Goal: Book appointment/travel/reservation

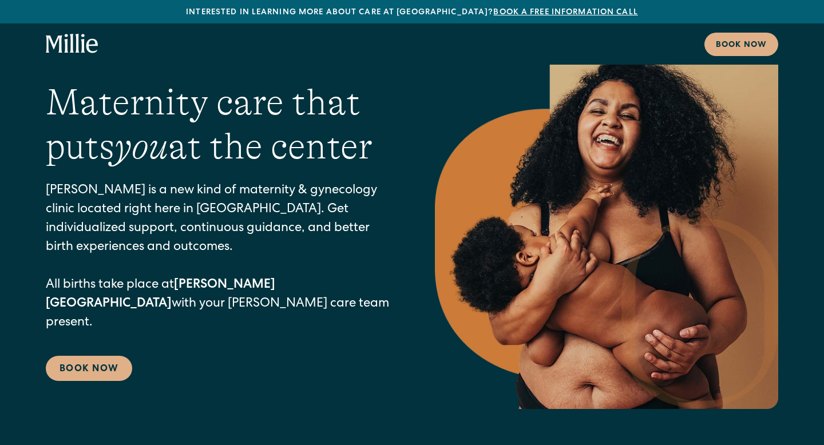
scroll to position [29, 0]
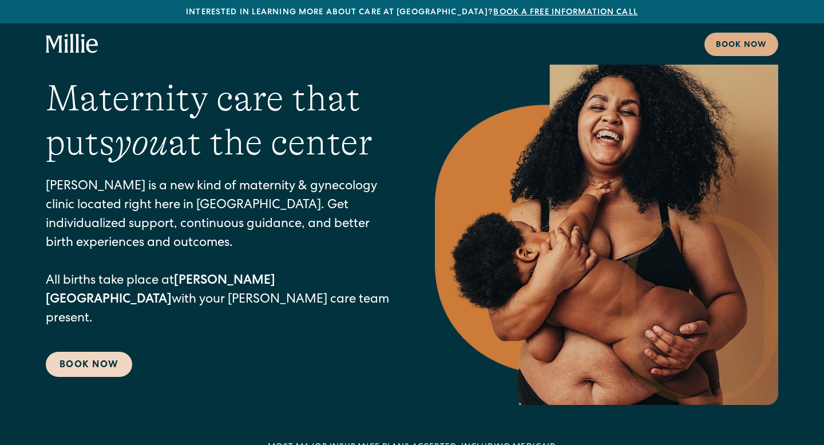
click at [109, 356] on link "Book Now" at bounding box center [89, 364] width 86 height 25
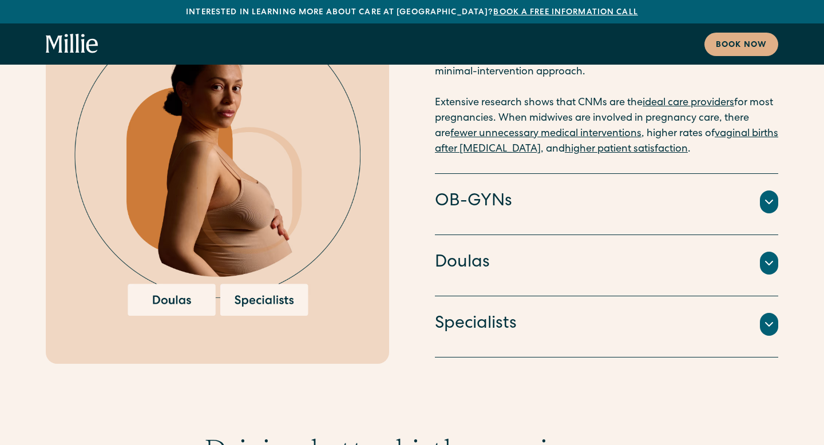
scroll to position [2419, 0]
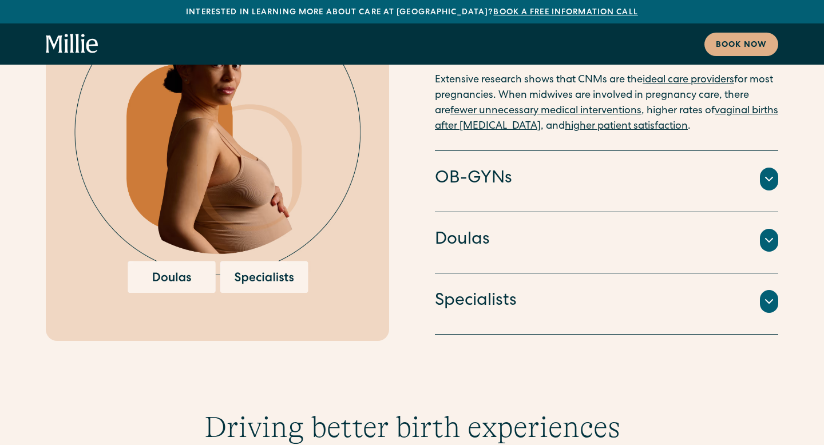
click at [550, 151] on div "OB-GYNs Doctors and surgeons trained to perform cesarean sections, vacuum or fo…" at bounding box center [606, 181] width 343 height 61
click at [512, 167] on div "OB-GYNs" at bounding box center [606, 179] width 343 height 24
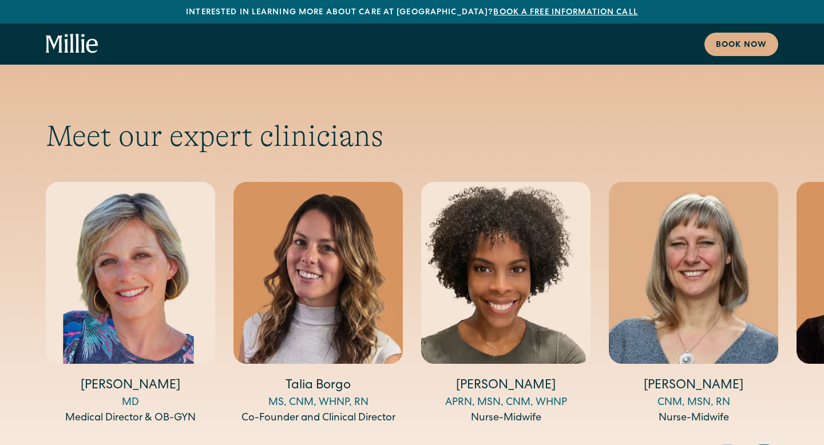
scroll to position [3769, 0]
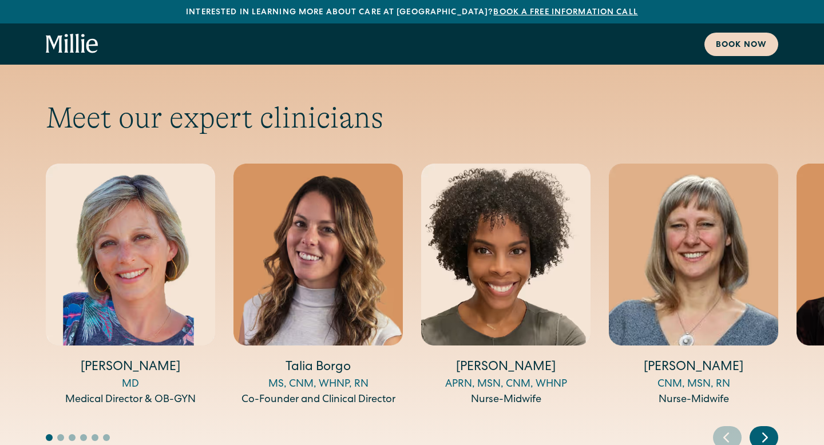
click at [757, 35] on link "Book now" at bounding box center [741, 44] width 74 height 23
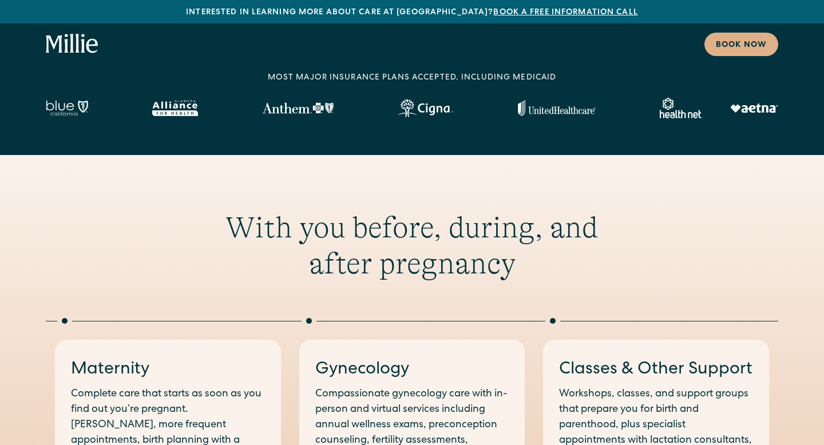
scroll to position [0, 0]
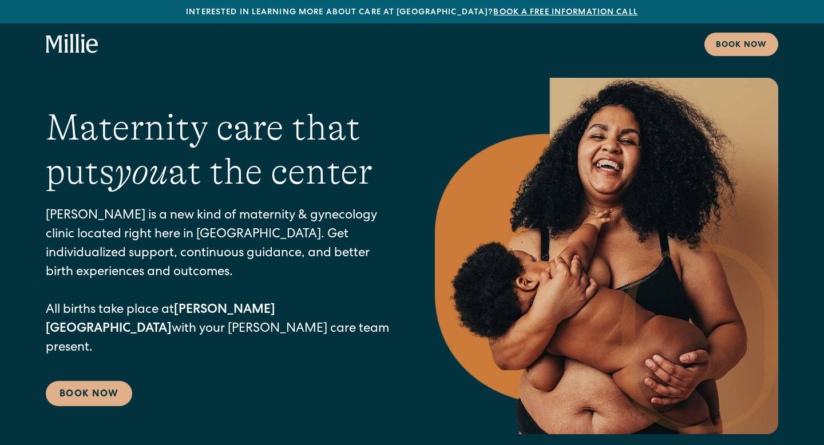
scroll to position [29, 0]
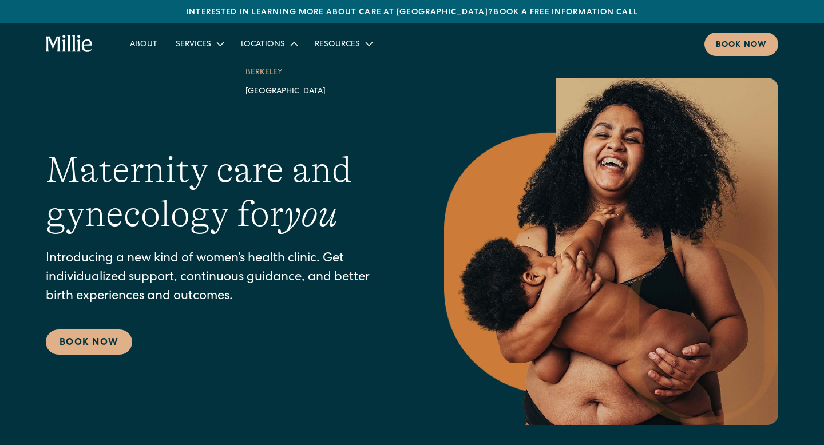
click at [259, 72] on link "Berkeley" at bounding box center [285, 71] width 98 height 19
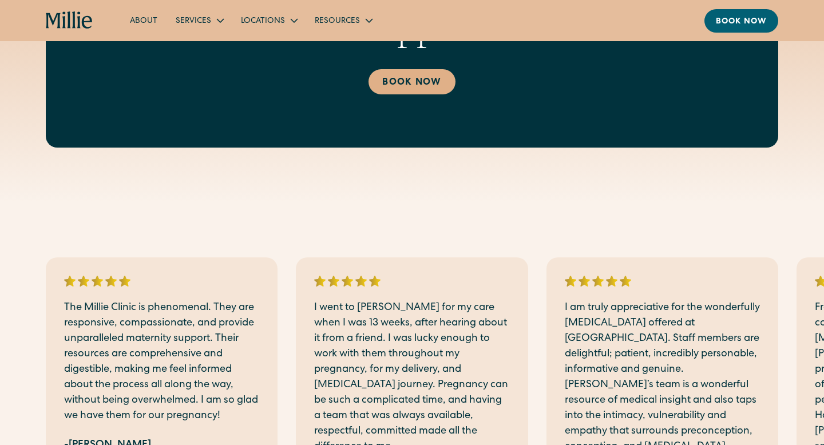
scroll to position [2365, 0]
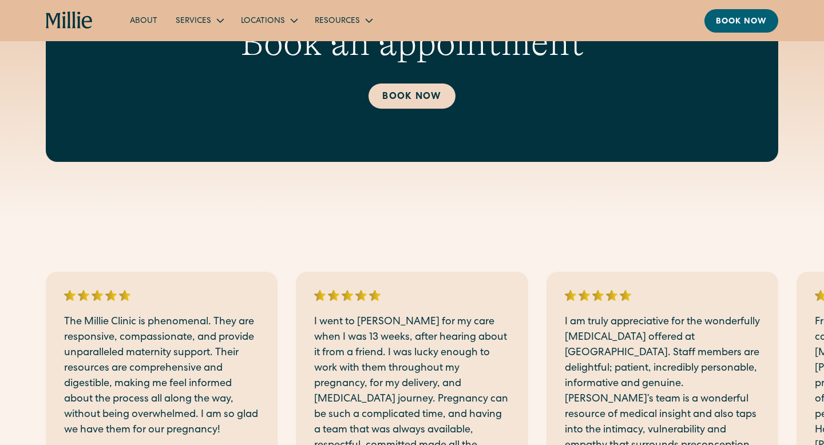
click at [424, 90] on link "Book Now" at bounding box center [411, 96] width 86 height 25
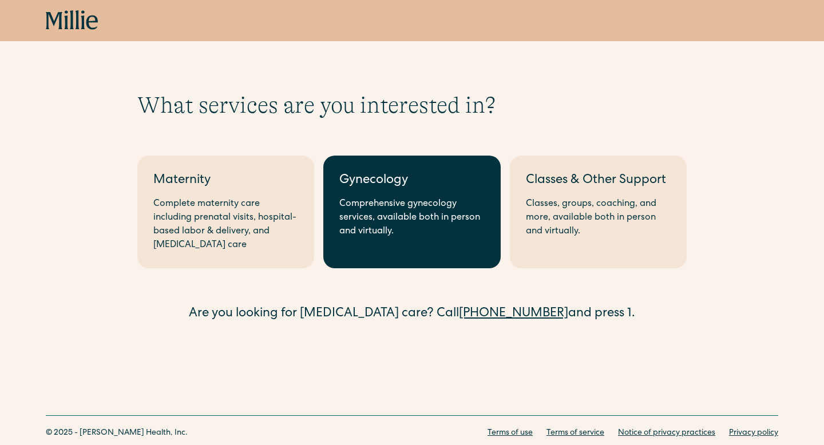
click at [387, 201] on div "Comprehensive gynecology services, available both in person and virtually." at bounding box center [411, 217] width 145 height 41
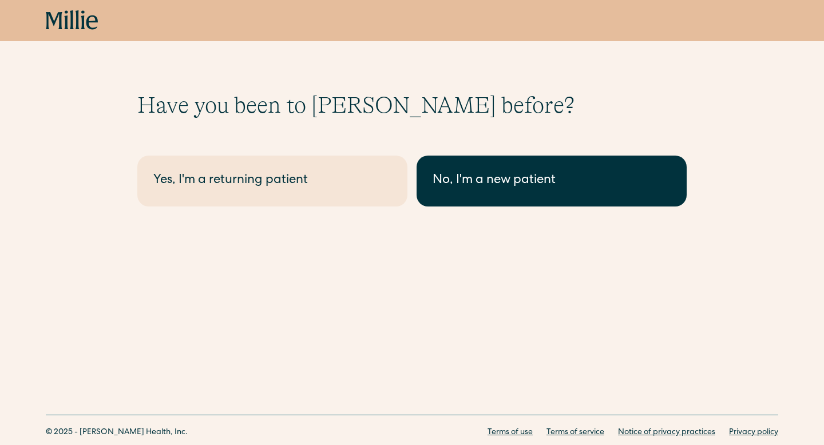
click at [441, 194] on link "No, I'm a new patient" at bounding box center [551, 181] width 270 height 51
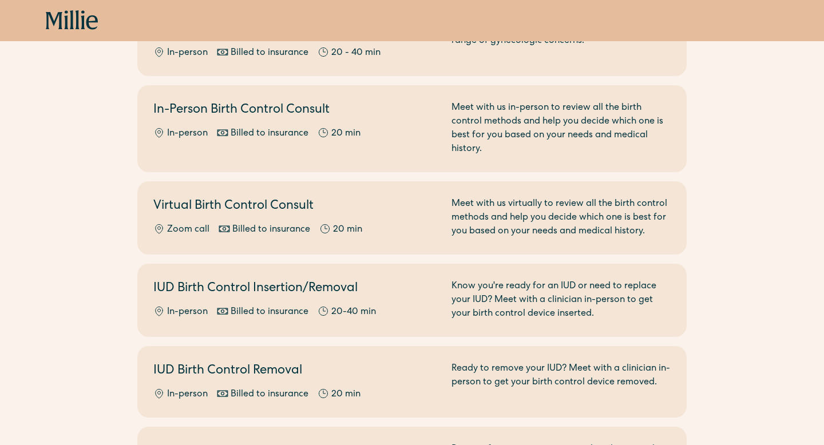
scroll to position [404, 0]
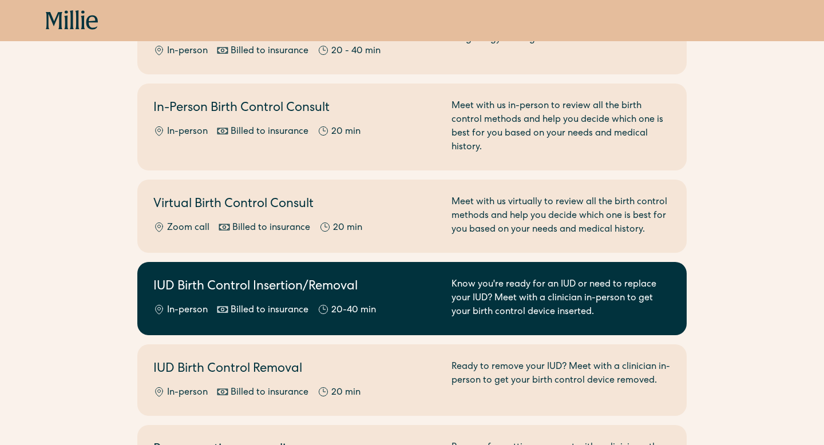
click at [420, 278] on h2 "IUD Birth Control Insertion/Removal" at bounding box center [295, 287] width 284 height 19
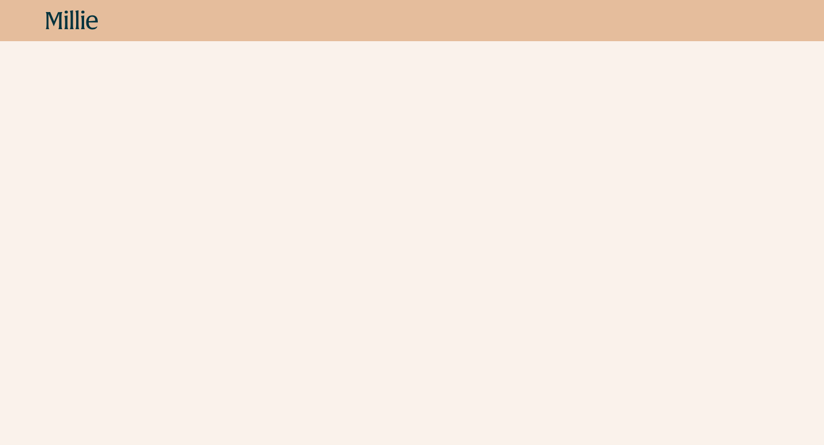
scroll to position [156, 0]
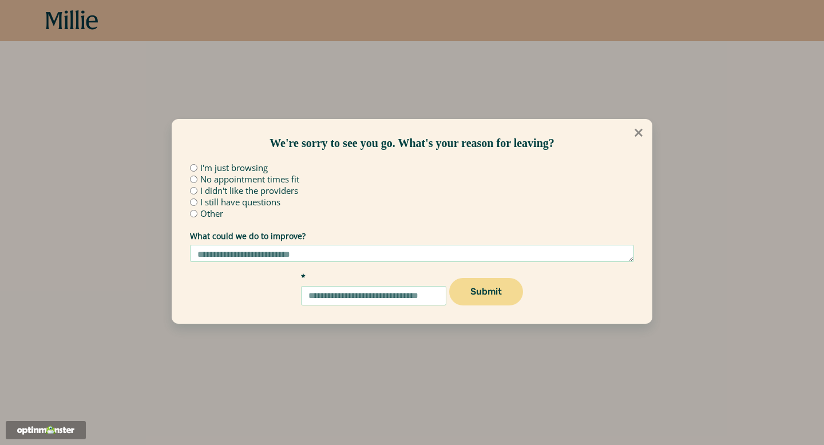
click at [640, 134] on icon at bounding box center [638, 133] width 8 height 8
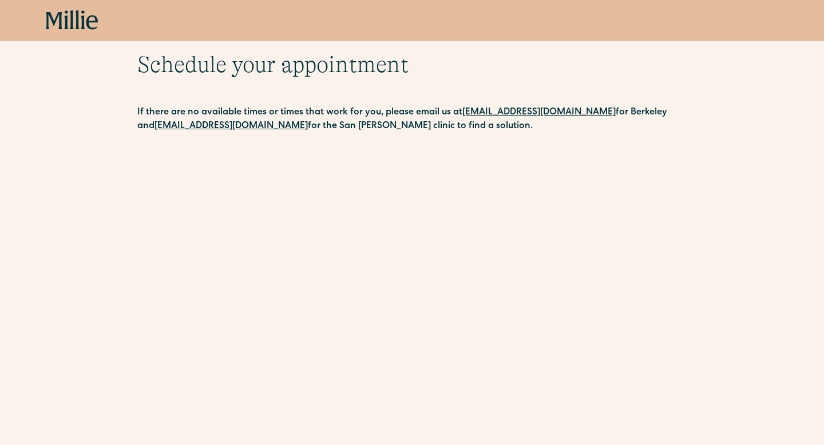
scroll to position [0, 0]
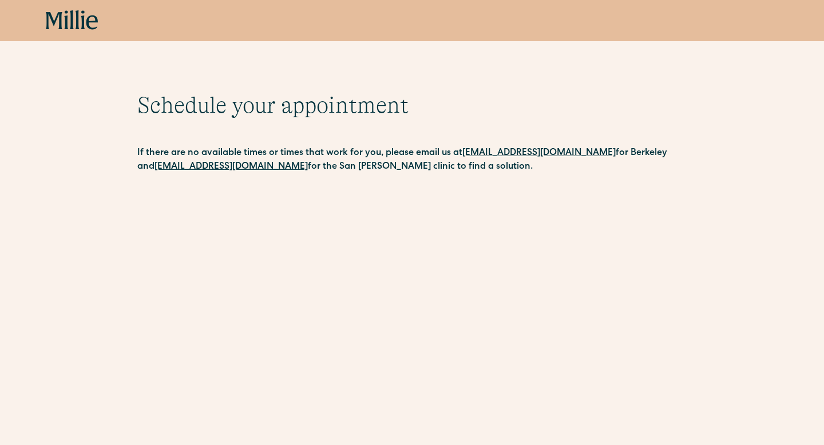
click at [78, 25] on icon at bounding box center [72, 20] width 53 height 21
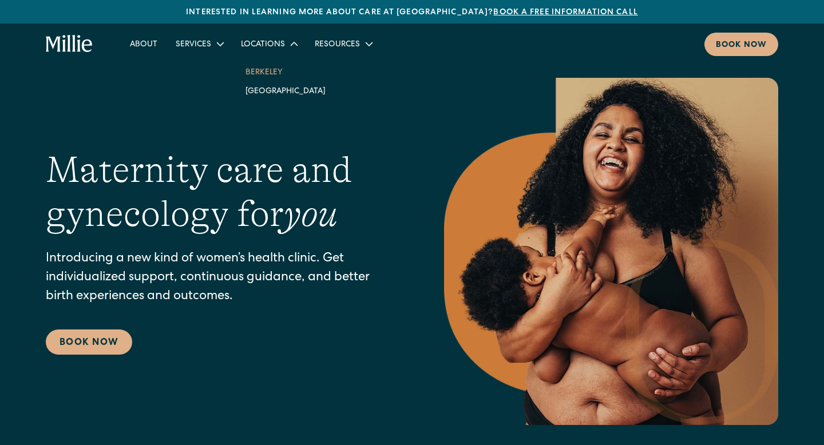
click at [261, 74] on link "Berkeley" at bounding box center [285, 71] width 98 height 19
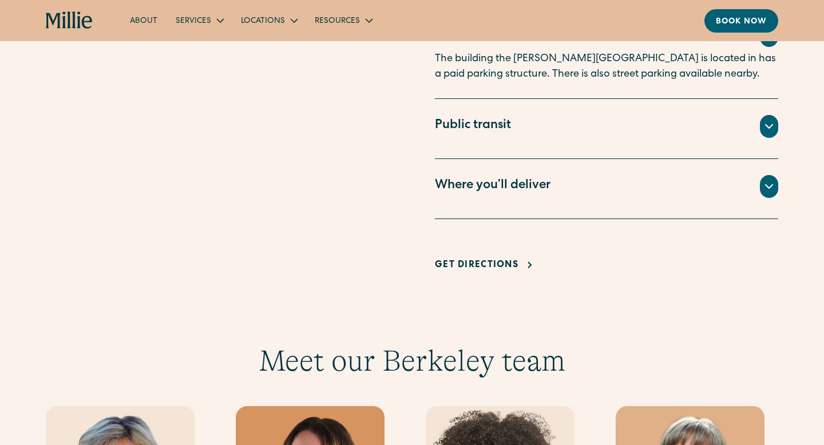
scroll to position [768, 0]
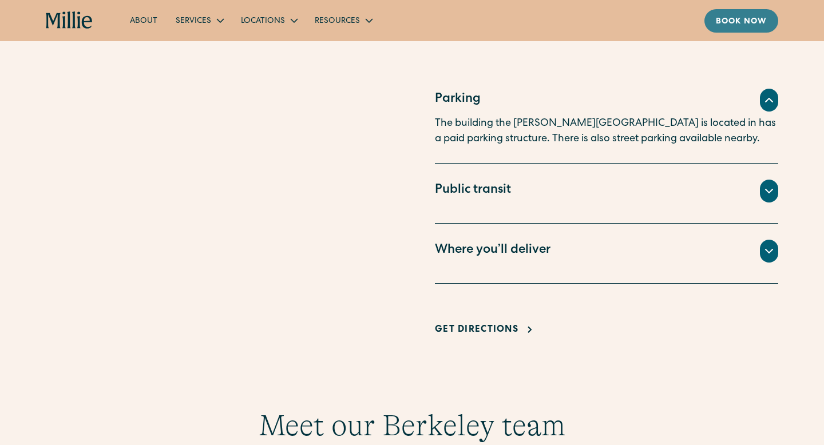
click at [728, 23] on div "Book now" at bounding box center [741, 22] width 51 height 12
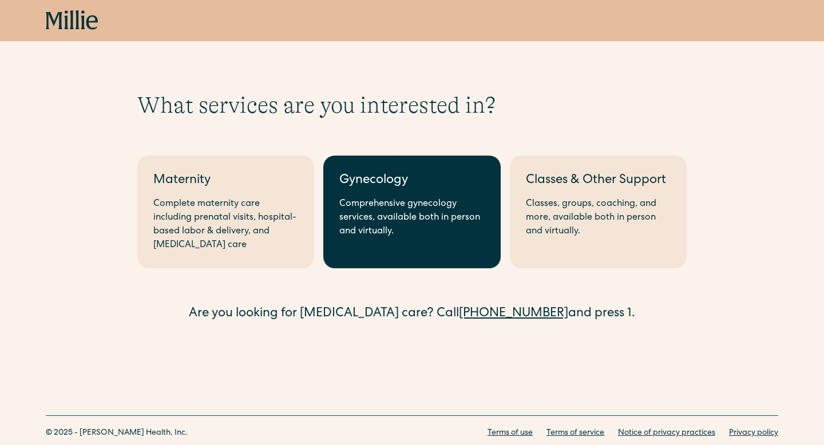
click at [422, 178] on div "Gynecology" at bounding box center [411, 181] width 145 height 19
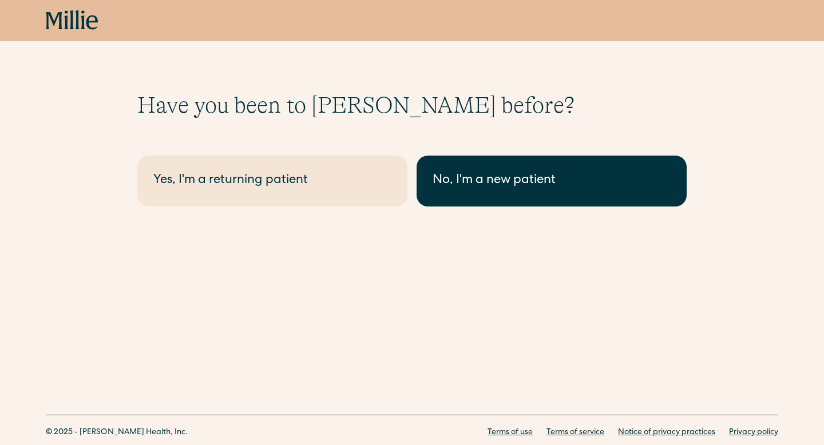
click at [429, 184] on link "No, I'm a new patient" at bounding box center [551, 181] width 270 height 51
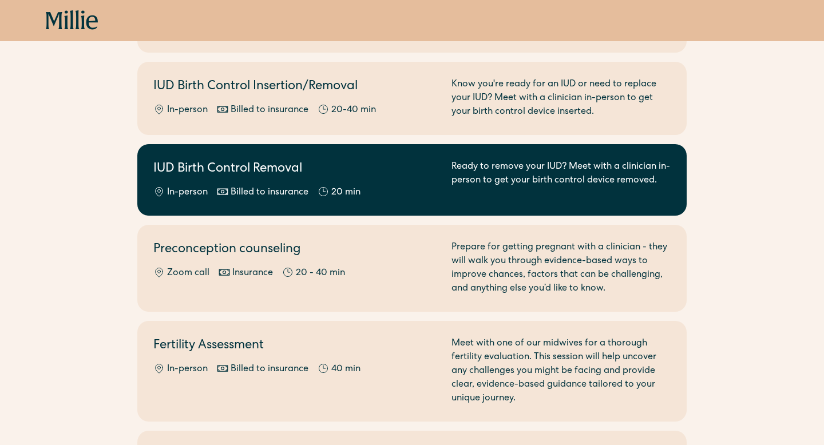
scroll to position [605, 0]
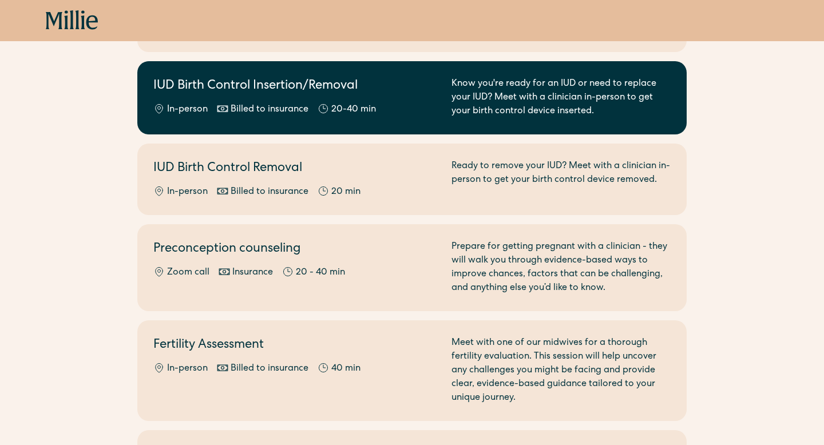
click at [382, 103] on div "In-person Billed to insurance 20-40 min" at bounding box center [295, 110] width 284 height 14
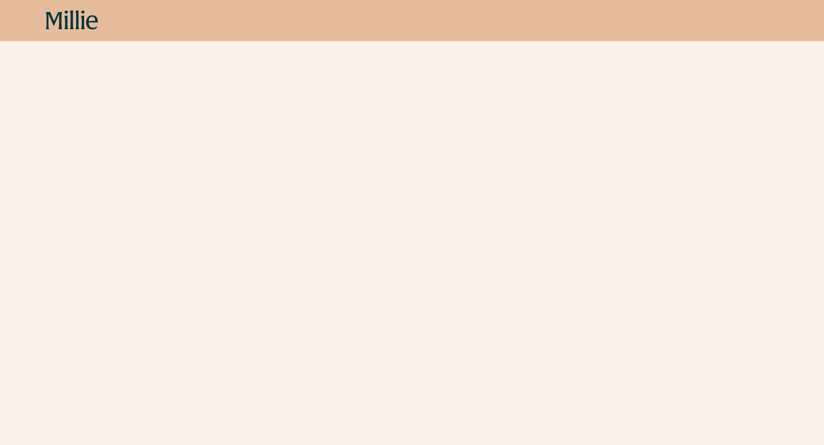
scroll to position [231, 0]
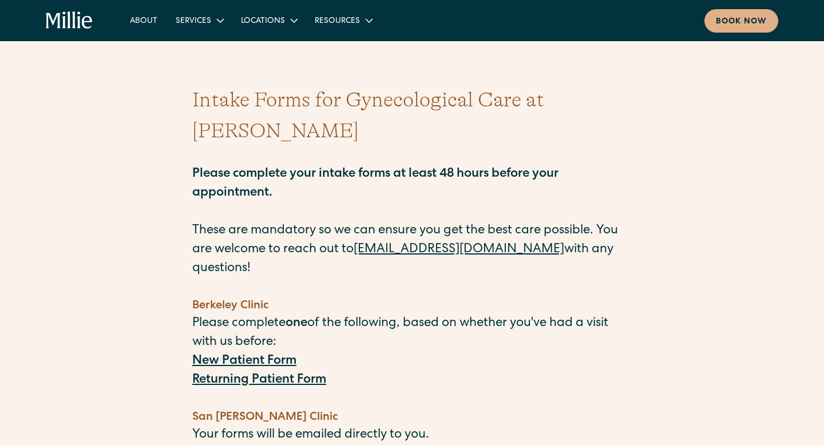
click at [255, 355] on strong "New Patient Form" at bounding box center [244, 361] width 104 height 13
